Goal: Find specific page/section: Find specific page/section

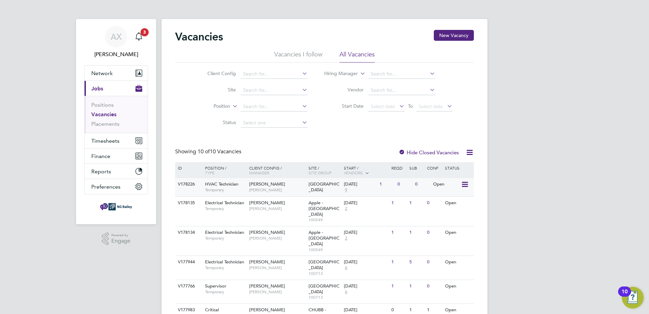
click at [434, 183] on div "Open" at bounding box center [446, 184] width 30 height 13
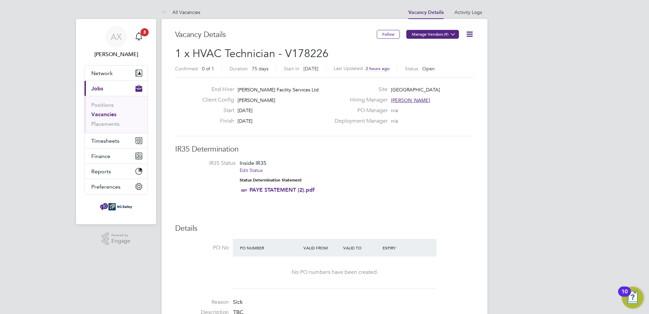
click at [440, 32] on button "Manage Vendors (9)" at bounding box center [432, 34] width 53 height 9
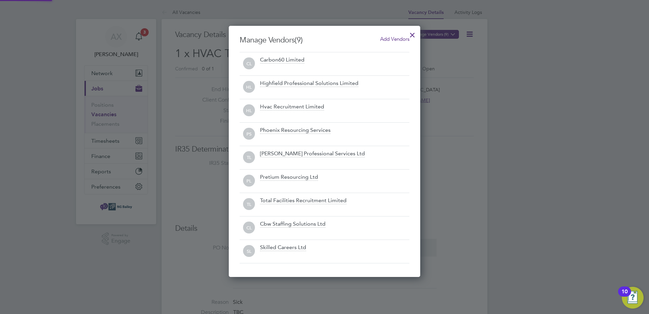
scroll to position [251, 192]
click at [498, 82] on div at bounding box center [324, 157] width 649 height 314
click at [411, 31] on div at bounding box center [412, 33] width 12 height 12
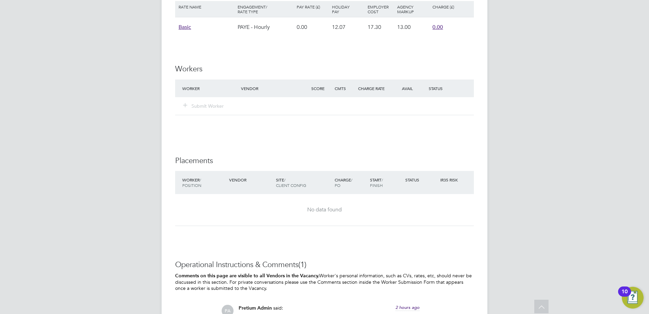
scroll to position [577, 0]
